Goal: Communication & Community: Answer question/provide support

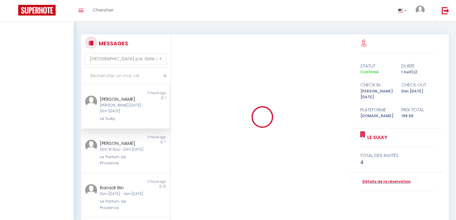
select select "message"
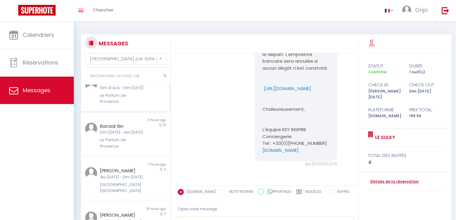
scroll to position [68, 0]
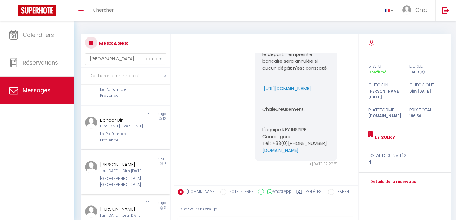
click at [131, 174] on div "Jeu 11 Sep - Dim 14 Sep" at bounding box center [122, 171] width 44 height 6
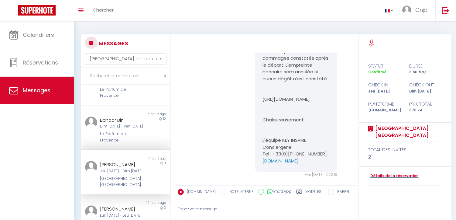
scroll to position [2357, 0]
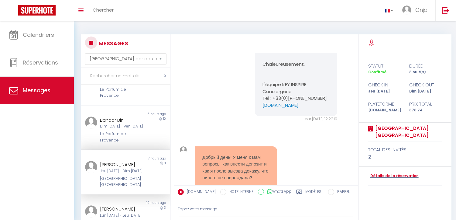
drag, startPoint x: 305, startPoint y: 136, endPoint x: 259, endPoint y: 125, distance: 47.1
click at [259, 116] on div "Bonjour Iuliia Afin de sécuriser notre logement et pour confirmer définitivemen…" at bounding box center [296, 19] width 82 height 193
copy p "https://superhote.com/applink/p/uFeLT0CP"
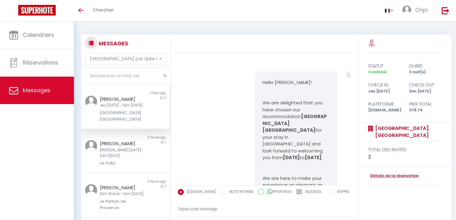
select select "message"
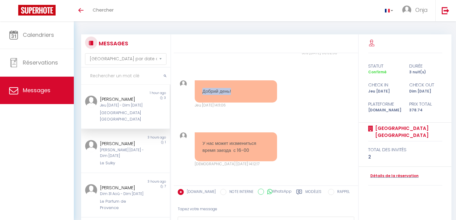
drag, startPoint x: 248, startPoint y: 94, endPoint x: 198, endPoint y: 88, distance: 50.2
click at [198, 88] on div "Добрий день!" at bounding box center [236, 91] width 82 height 22
copy pre "Добрий день!"
drag, startPoint x: 186, startPoint y: 143, endPoint x: 155, endPoint y: 218, distance: 80.9
click at [161, 213] on div "MESSAGES Trier par date de réservation Trier par date de message Non lu 1 hour …" at bounding box center [265, 150] width 376 height 232
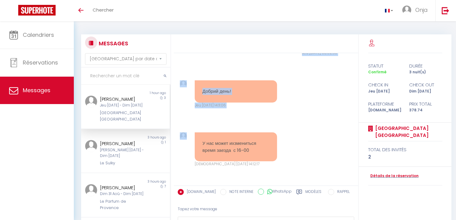
click at [229, 83] on div "Добрий день!" at bounding box center [236, 91] width 82 height 22
drag, startPoint x: 237, startPoint y: 89, endPoint x: 202, endPoint y: 90, distance: 35.6
click at [202, 90] on div "Добрий день!" at bounding box center [236, 91] width 82 height 22
copy pre "Добрий день!"
drag, startPoint x: 252, startPoint y: 148, endPoint x: 200, endPoint y: 142, distance: 52.1
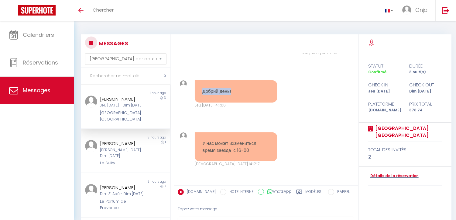
click at [200, 142] on div "У нас может ихзмениться время заезда с 16-00" at bounding box center [236, 146] width 82 height 29
copy pre "У нас может ихзмениться время заезда с 16-00"
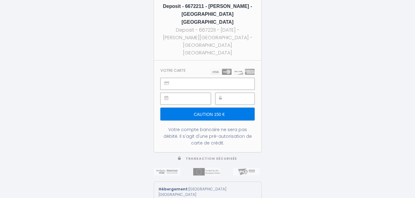
type input "Caution 150 €"
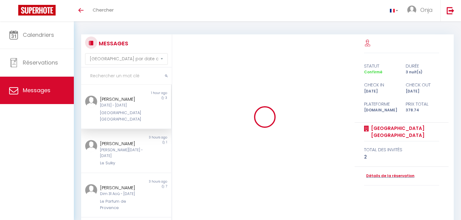
select select "message"
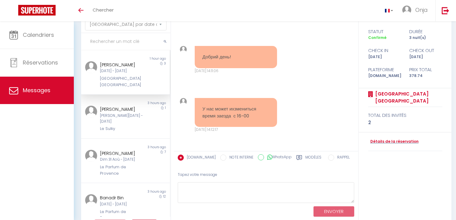
scroll to position [54, 0]
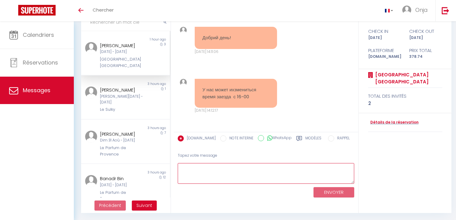
click at [206, 163] on textarea at bounding box center [266, 173] width 177 height 21
type textarea "Bonjour Iuliia, Très bien, c'est noté ! Je reste disponible si besoin."
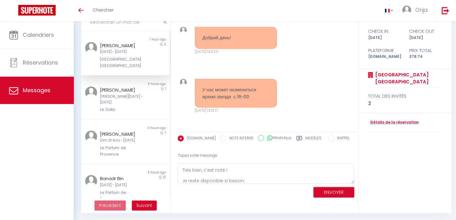
click at [326, 193] on button "ENVOYER" at bounding box center [334, 192] width 41 height 11
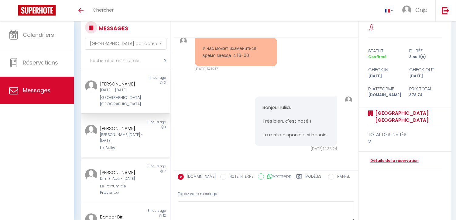
scroll to position [0, 0]
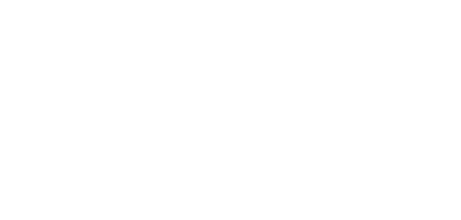
select select "message"
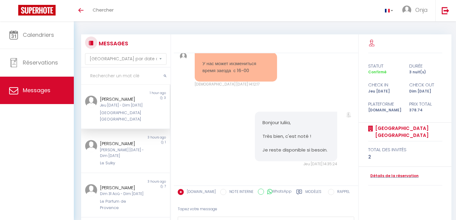
click at [202, 207] on div "Tapez votre message" at bounding box center [266, 209] width 177 height 15
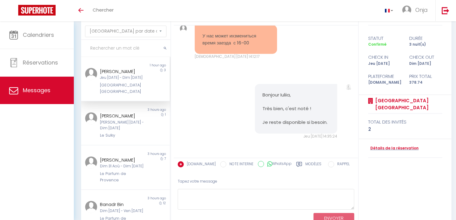
scroll to position [54, 0]
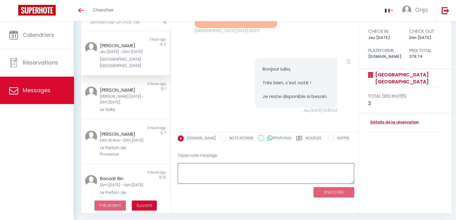
click at [199, 168] on textarea at bounding box center [266, 173] width 177 height 21
paste textarea "Le check-in est prévu à partir de 17h. Avez-vous bien reçu le lien pour effectu…"
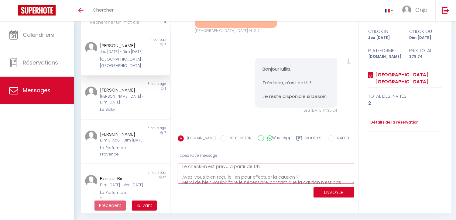
scroll to position [0, 0]
drag, startPoint x: 231, startPoint y: 169, endPoint x: 256, endPoint y: 169, distance: 25.2
click at [256, 169] on textarea "Le check-in est prévu à partir de 17h. Avez-vous bien reçu le lien pour effectu…" at bounding box center [266, 173] width 177 height 21
drag, startPoint x: 195, startPoint y: 167, endPoint x: 247, endPoint y: 167, distance: 51.7
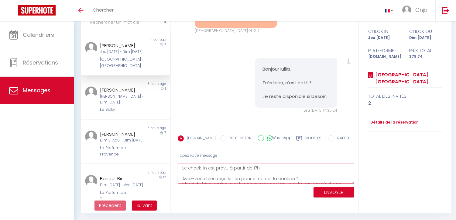
click at [247, 167] on textarea "Le check-in est prévu à partir de 17h. Avez-vous bien reçu le lien pour effectu…" at bounding box center [266, 173] width 177 height 21
drag, startPoint x: 185, startPoint y: 170, endPoint x: 244, endPoint y: 172, distance: 59.0
click at [244, 172] on textarea "Le check-in est prévu à partir de 17h. Avez-vous bien reçu le lien pour effectu…" at bounding box center [266, 173] width 177 height 21
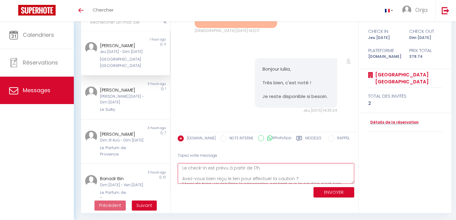
click at [184, 168] on textarea "Le check-in est prévu à partir de 17h. Avez-vous bien reçu le lien pour effectu…" at bounding box center [266, 173] width 177 height 21
drag, startPoint x: 229, startPoint y: 167, endPoint x: 234, endPoint y: 167, distance: 5.5
click at [234, 167] on textarea "Le check-in est prévu à partir de 17h. Avez-vous bien reçu le lien pour effectu…" at bounding box center [266, 173] width 177 height 21
click at [184, 168] on textarea "Le check-in est prévu à partir de 17h. Avez-vous bien reçu le lien pour effectu…" at bounding box center [266, 173] width 177 height 21
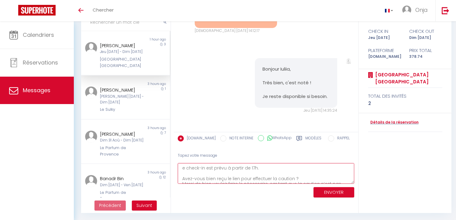
type textarea "Le check-in est prévu à partir de 17h. Avez-vous bien reçu le lien pour effectu…"
click at [338, 193] on button "ENVOYER" at bounding box center [334, 192] width 41 height 11
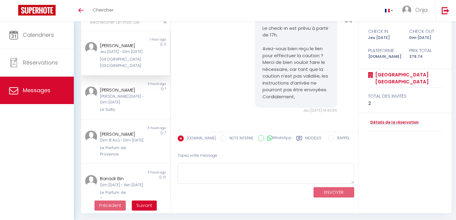
scroll to position [3620, 0]
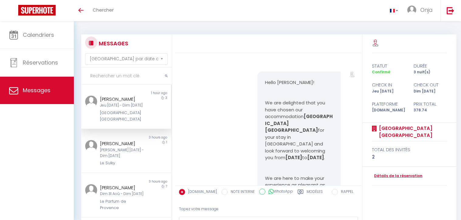
select select "message"
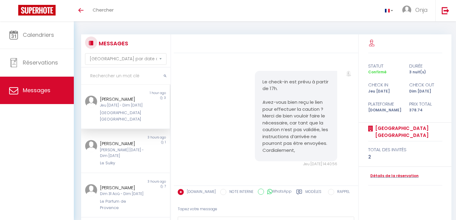
scroll to position [3620, 0]
drag, startPoint x: 265, startPoint y: 81, endPoint x: 291, endPoint y: 90, distance: 27.7
click at [291, 90] on pre "Le check-in est prévu à partir de 17h. Avez-vous bien reçu le lien pour effectu…" at bounding box center [296, 115] width 67 height 75
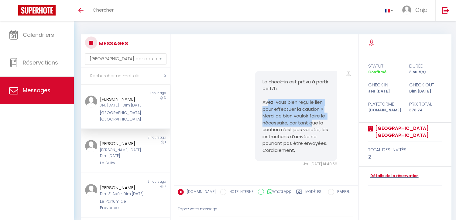
drag, startPoint x: 268, startPoint y: 104, endPoint x: 309, endPoint y: 120, distance: 44.1
click at [309, 120] on pre "Le check-in est prévu à partir de 17h. Avez-vous bien reçu le lien pour effectu…" at bounding box center [296, 115] width 67 height 75
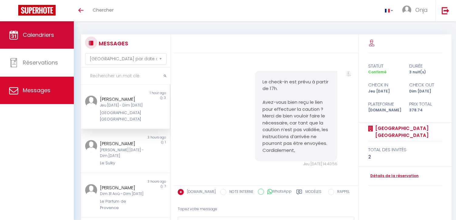
click at [24, 31] on span "Calendriers" at bounding box center [38, 35] width 31 height 8
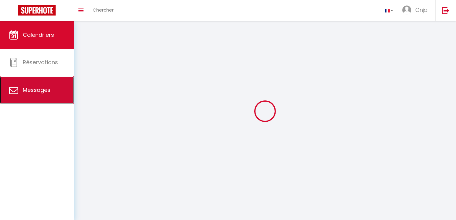
click at [52, 94] on link "Messages" at bounding box center [37, 89] width 74 height 27
select select "message"
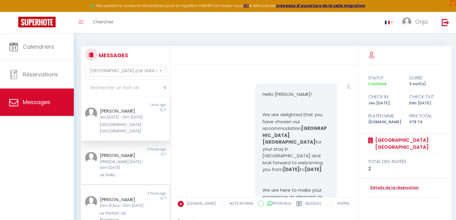
scroll to position [3620, 0]
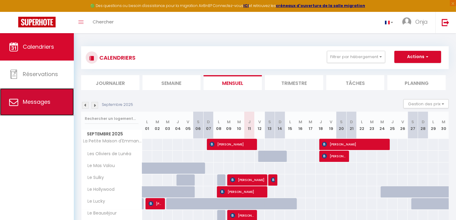
click at [32, 96] on link "Messages" at bounding box center [37, 101] width 74 height 27
select select "message"
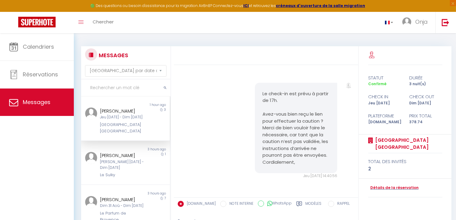
scroll to position [3620, 0]
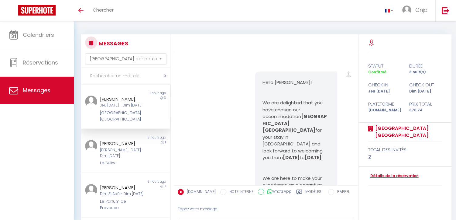
select select "message"
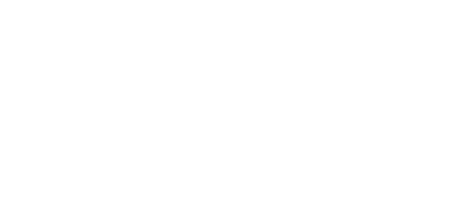
select select "message"
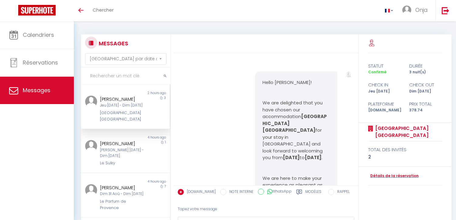
select select "message"
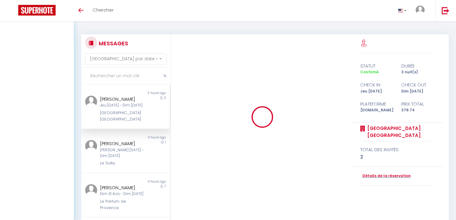
select select "message"
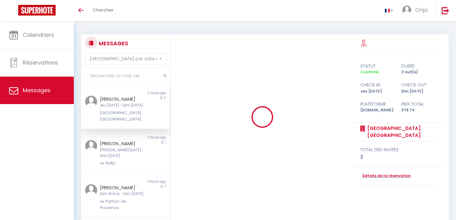
select select "message"
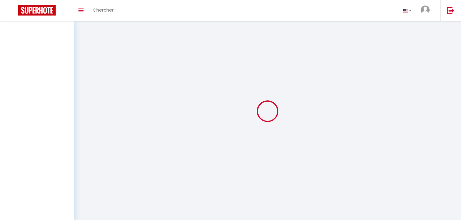
select select "message"
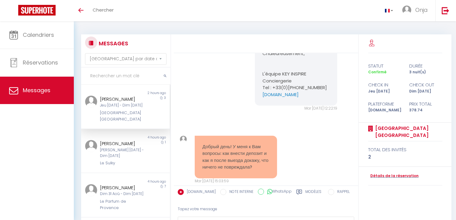
scroll to position [2370, 0]
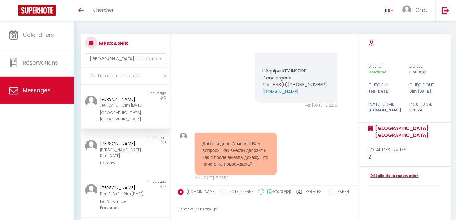
drag, startPoint x: 302, startPoint y: 117, endPoint x: 261, endPoint y: 109, distance: 42.2
click at [263, 33] on p "[URL][DOMAIN_NAME]" at bounding box center [296, 29] width 67 height 7
copy p "[URL][DOMAIN_NAME]"
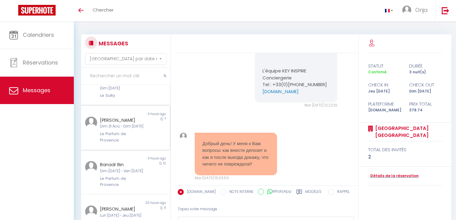
scroll to position [0, 0]
click at [236, 102] on div "Bonjour Iuliia Afin de sécuriser notre logement et pour confirmer définitivemen…" at bounding box center [266, 8] width 181 height 223
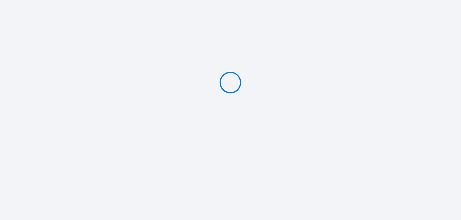
type input "Caution 150 €"
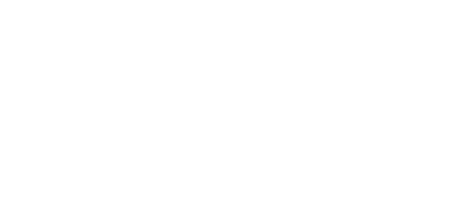
select select "message"
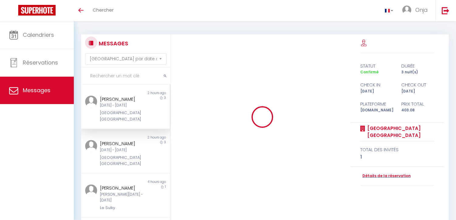
select select "message"
